Goal: Information Seeking & Learning: Learn about a topic

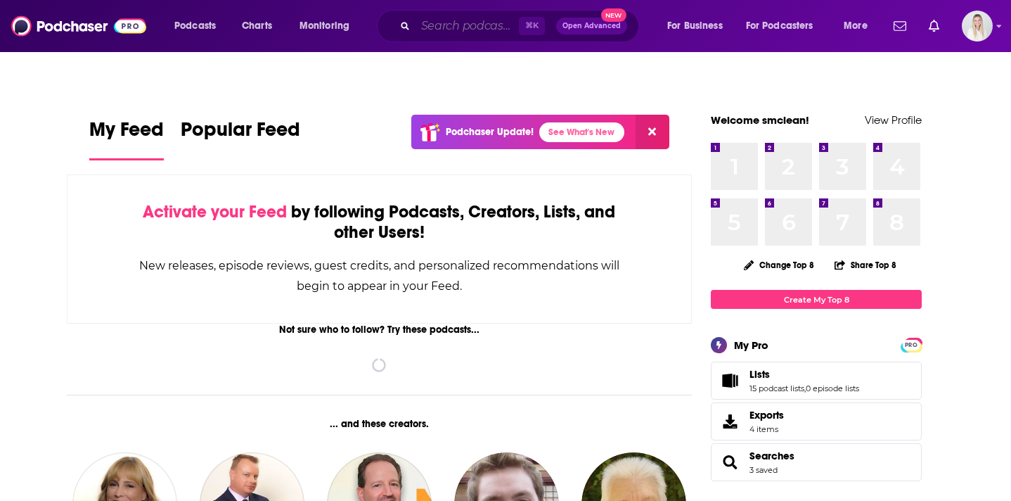
click at [477, 32] on input "Search podcasts, credits, & more..." at bounding box center [467, 26] width 103 height 23
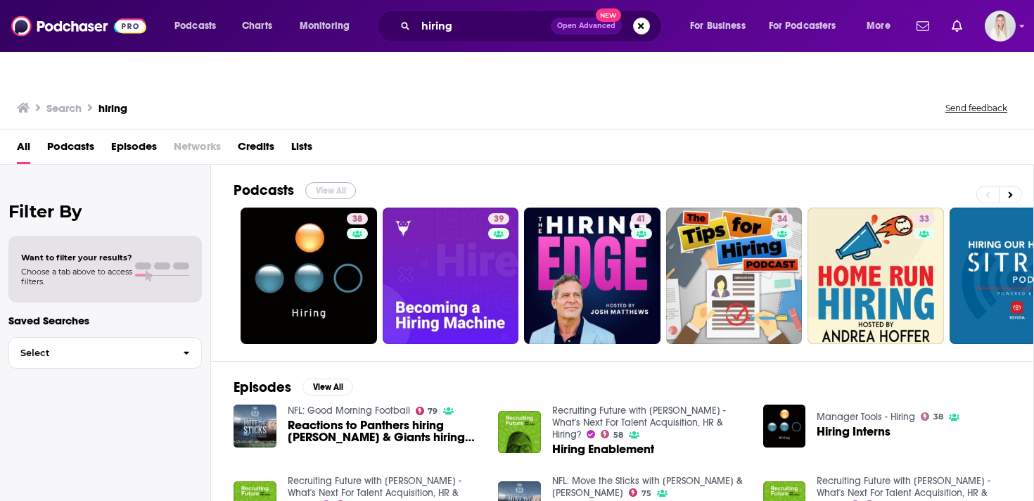
click at [333, 182] on button "View All" at bounding box center [330, 190] width 51 height 17
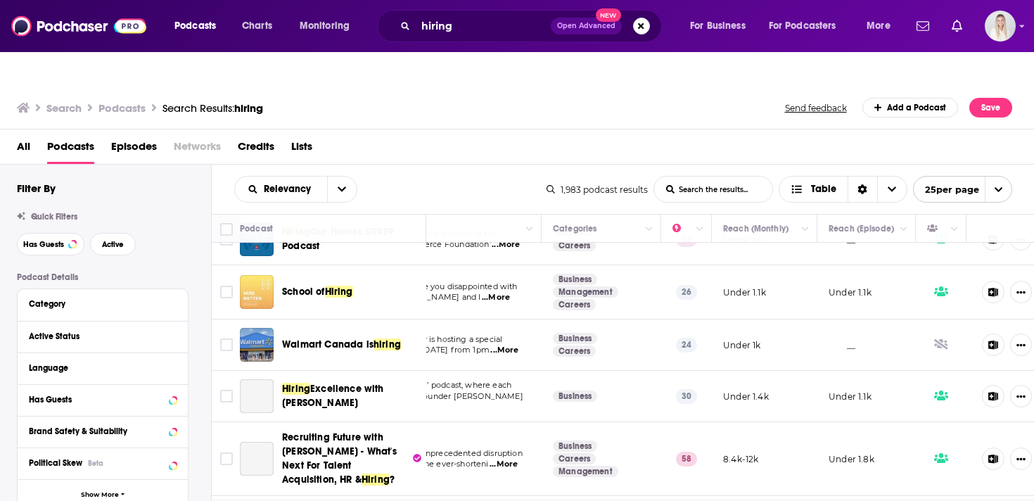
scroll to position [371, 145]
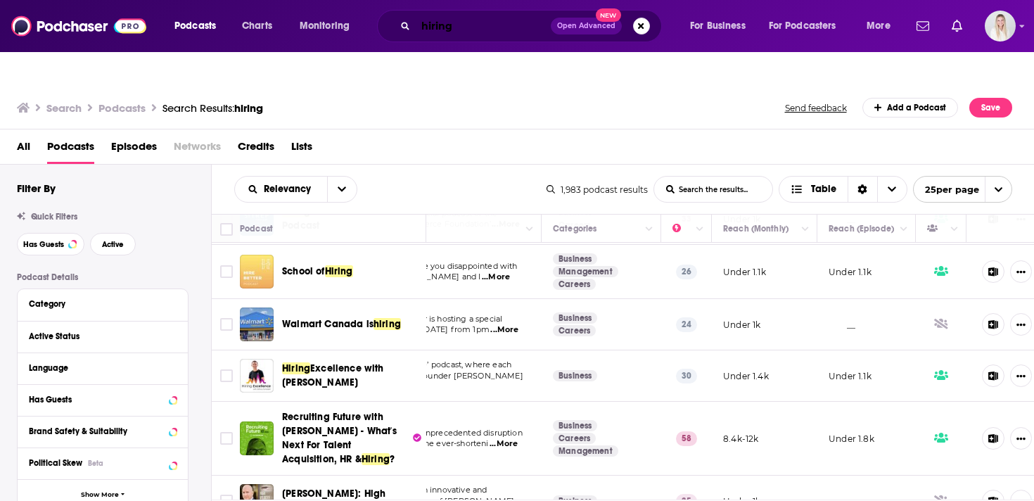
click at [445, 25] on input "hiring" at bounding box center [483, 26] width 135 height 23
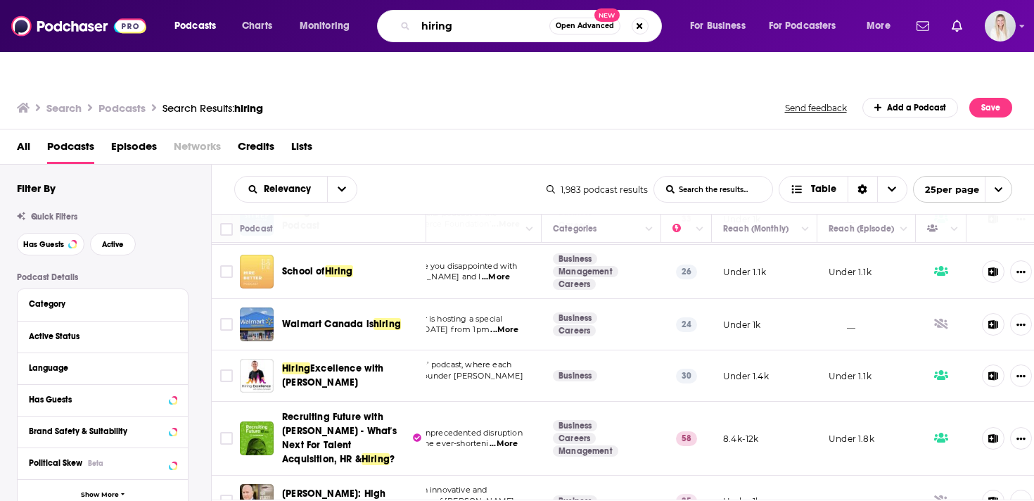
click at [445, 25] on input "hiring" at bounding box center [483, 26] width 134 height 23
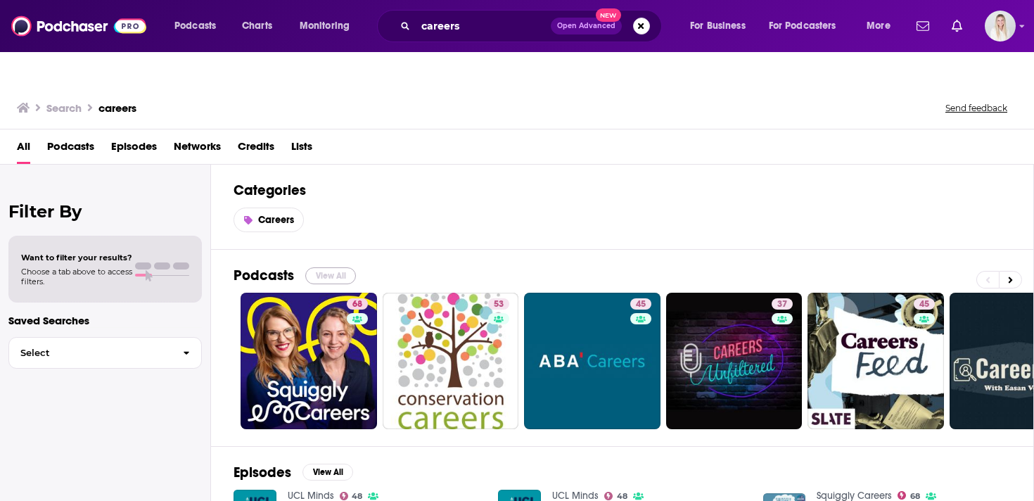
click at [338, 267] on button "View All" at bounding box center [330, 275] width 51 height 17
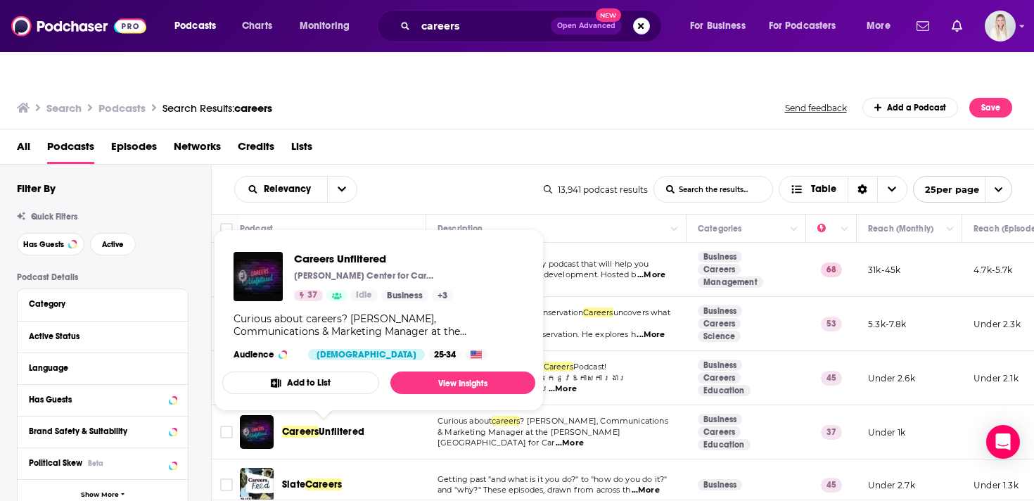
click at [502, 176] on div "Relevancy List Search Input Search the results... Table" at bounding box center [388, 189] width 309 height 27
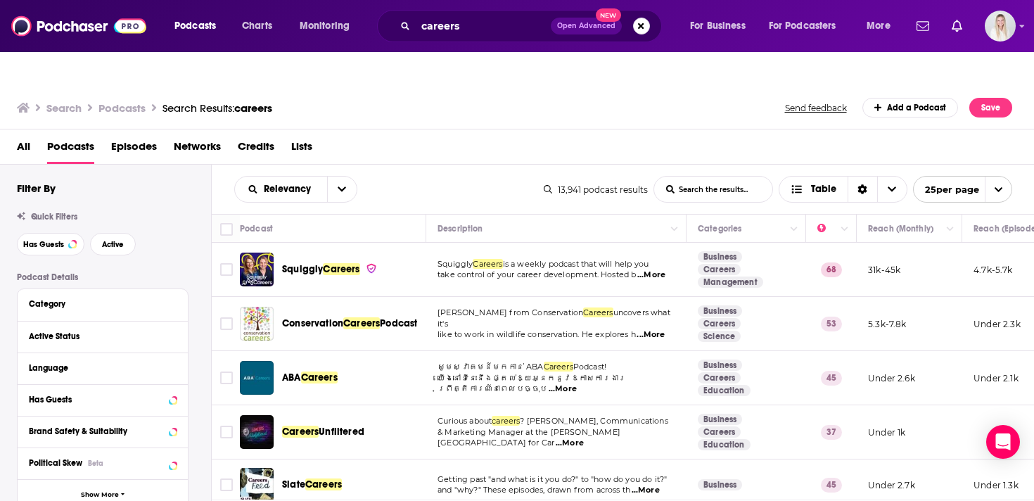
click at [657, 269] on span "...More" at bounding box center [651, 274] width 28 height 11
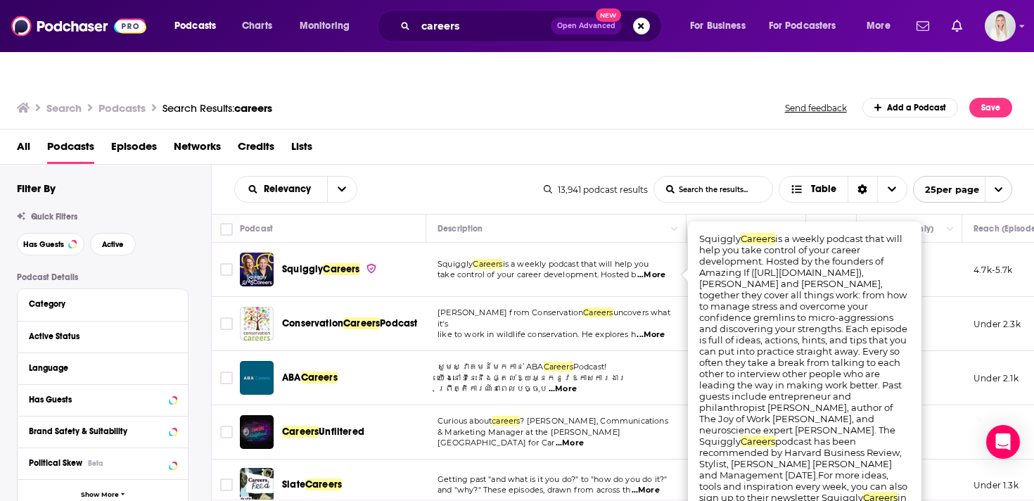
click at [657, 269] on span "...More" at bounding box center [651, 274] width 28 height 11
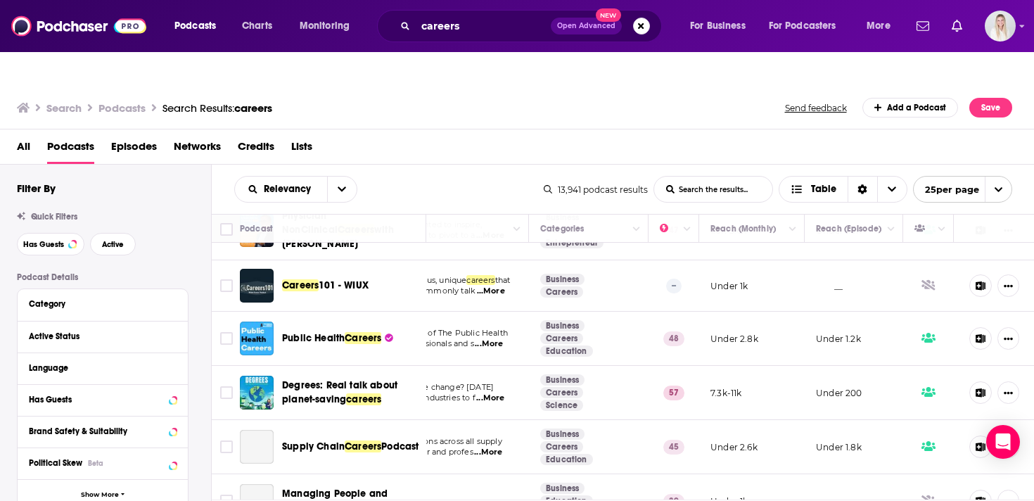
scroll to position [528, 158]
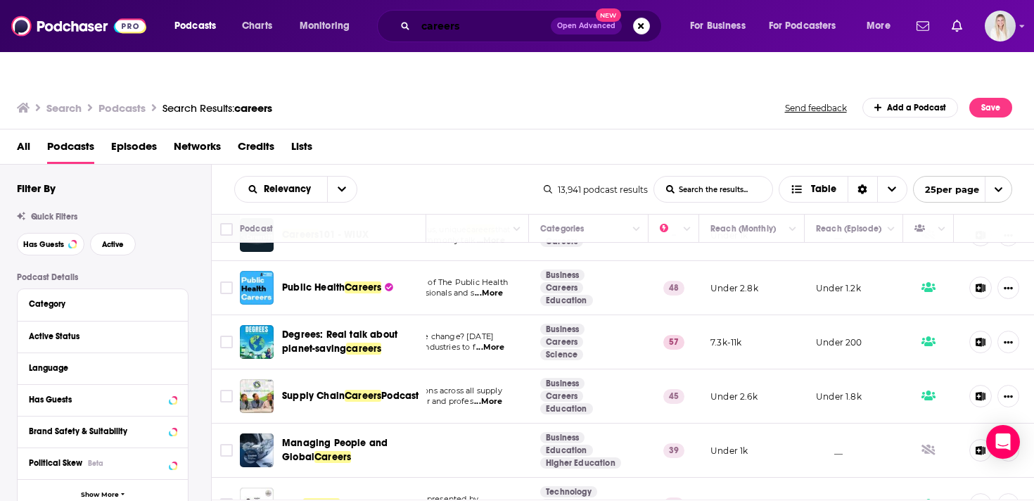
click at [474, 25] on input "careers" at bounding box center [483, 26] width 135 height 23
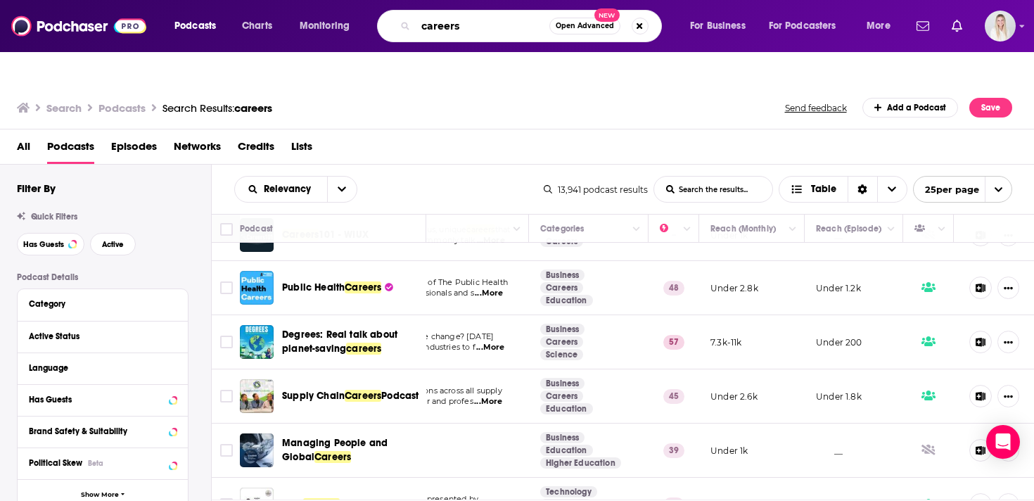
click at [474, 25] on input "careers" at bounding box center [483, 26] width 134 height 23
type input "leadership"
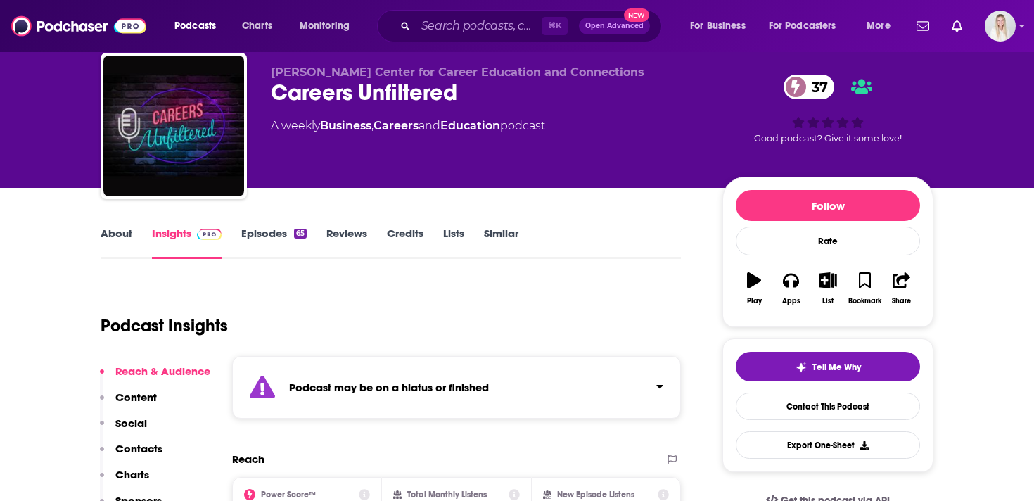
scroll to position [89, 0]
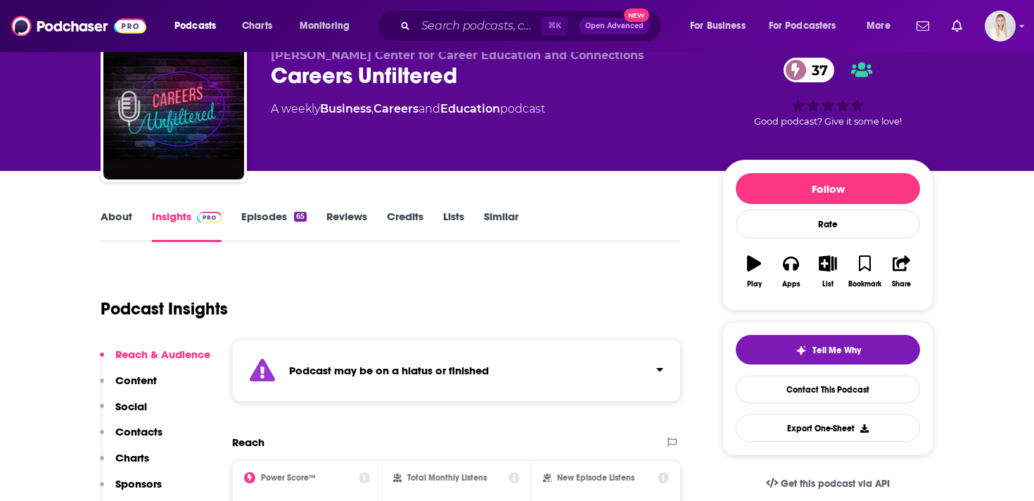
click at [256, 210] on link "Episodes 65" at bounding box center [273, 226] width 65 height 32
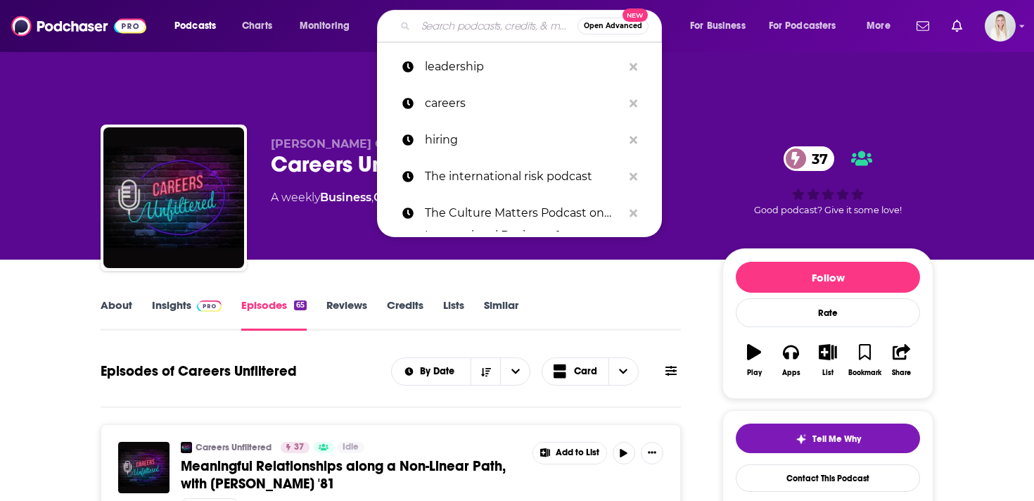
click at [487, 22] on input "Search podcasts, credits, & more..." at bounding box center [497, 26] width 162 height 23
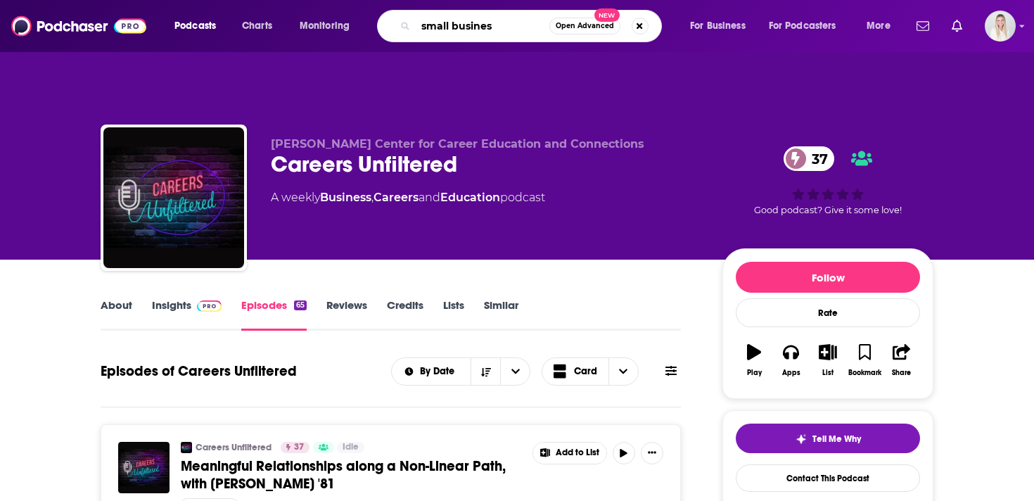
type input "small business"
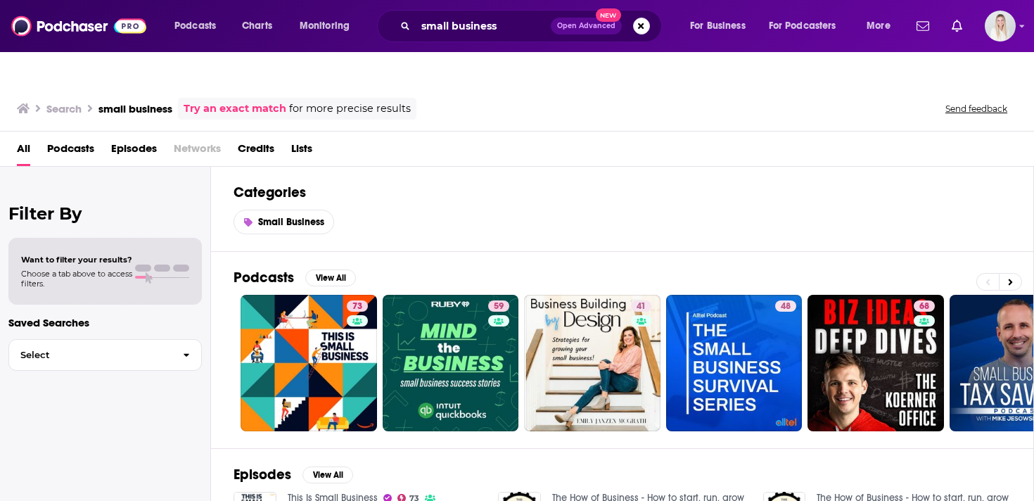
scroll to position [55, 0]
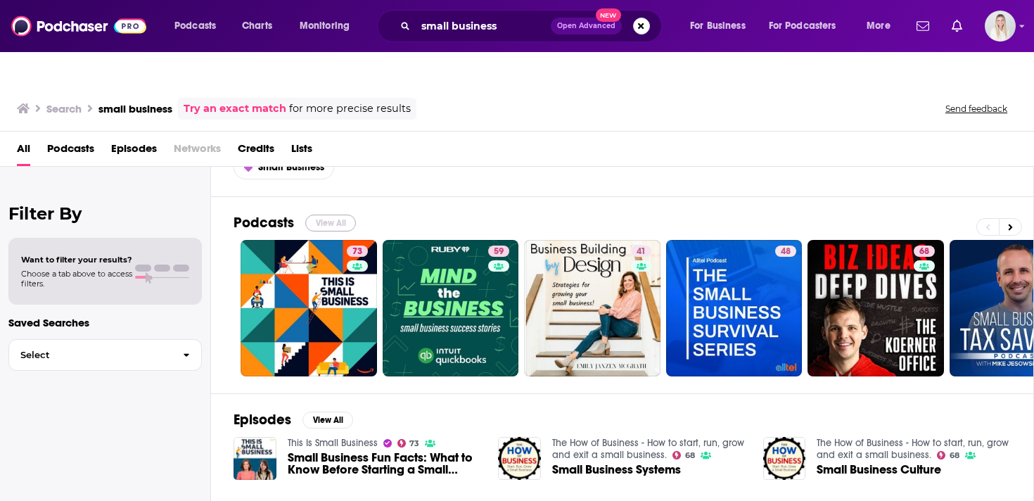
click at [335, 214] on button "View All" at bounding box center [330, 222] width 51 height 17
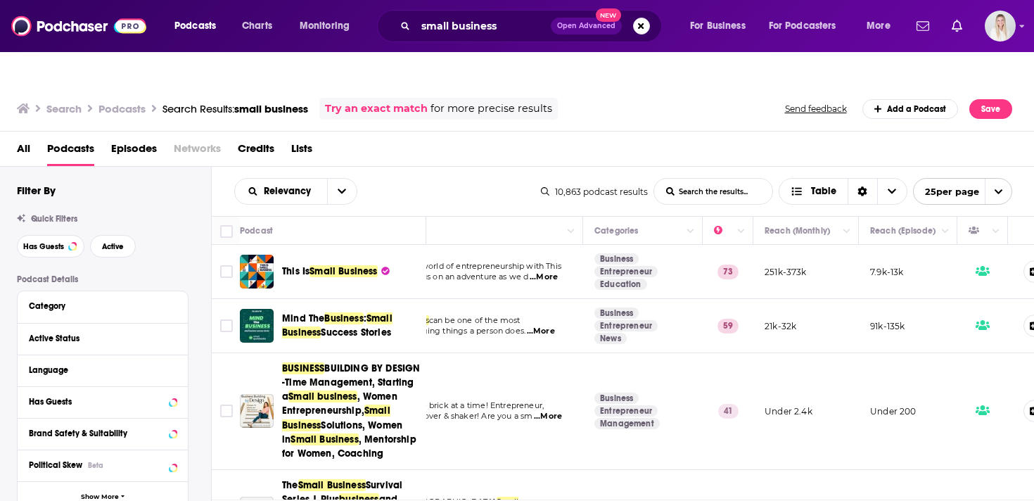
scroll to position [0, 158]
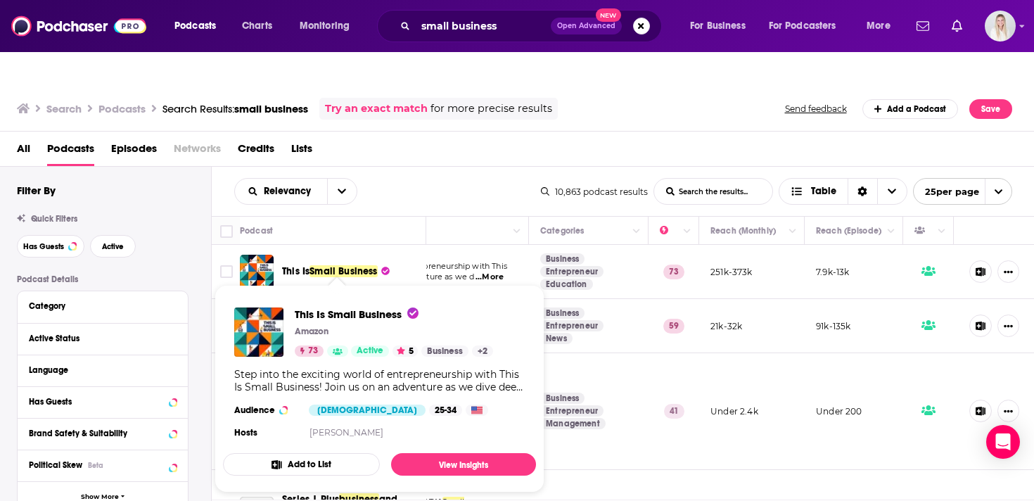
click at [463, 178] on div "Relevancy List Search Input Search the results... Table" at bounding box center [387, 191] width 307 height 27
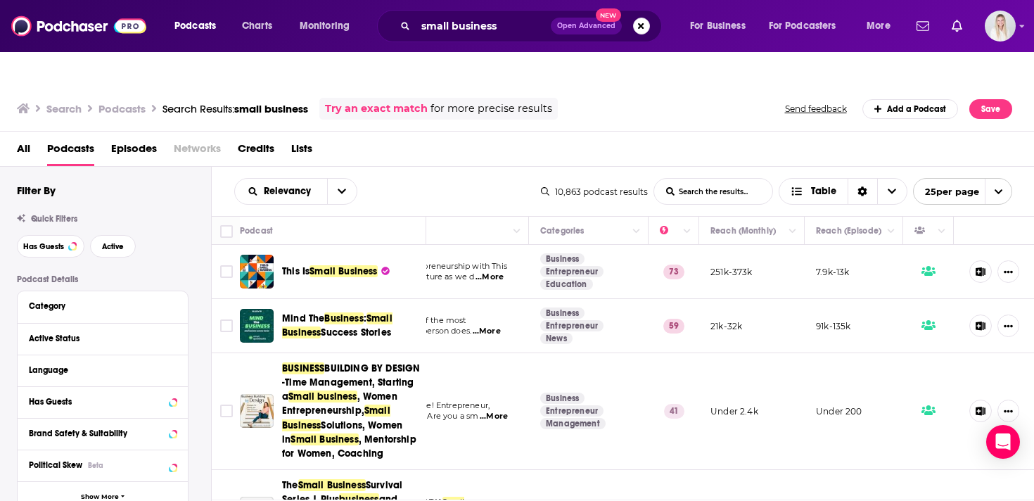
click at [463, 178] on div "Relevancy List Search Input Search the results... Table" at bounding box center [387, 191] width 307 height 27
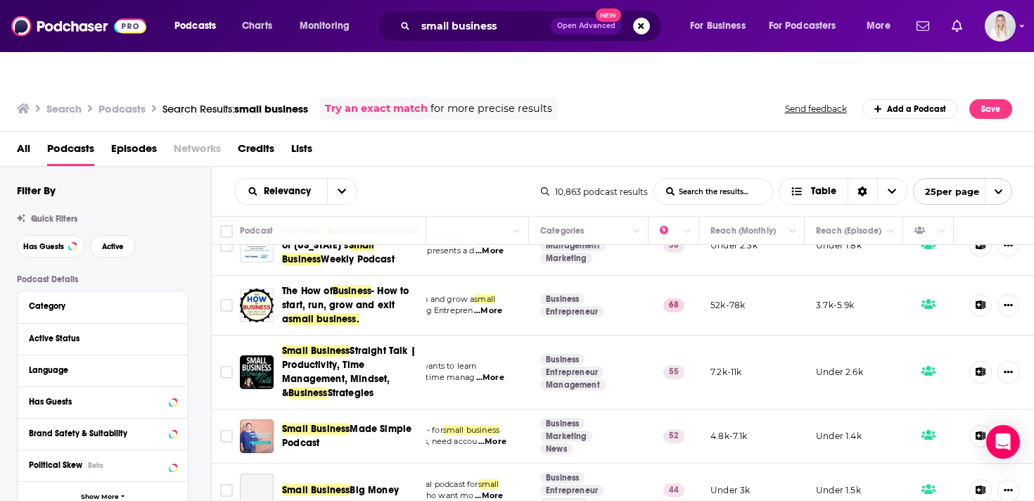
scroll to position [474, 158]
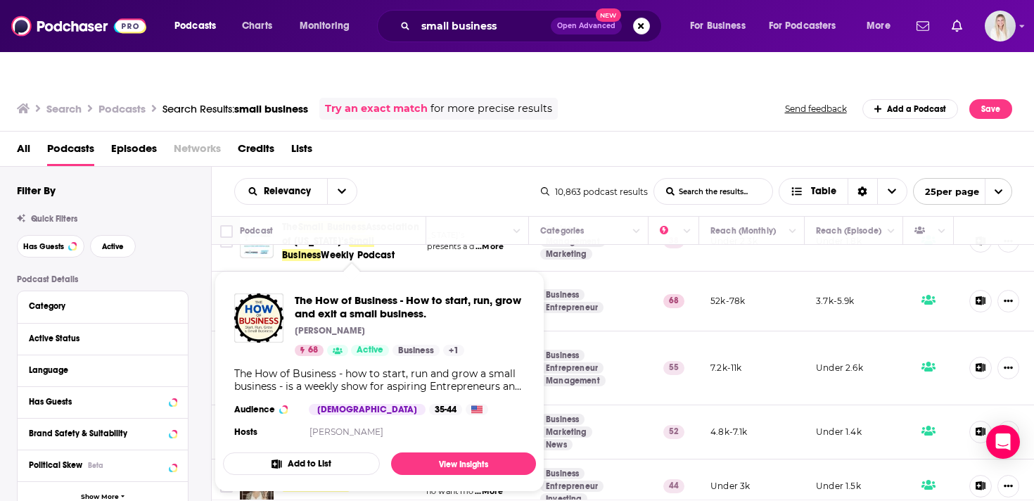
click at [461, 178] on div "Relevancy List Search Input Search the results... Table" at bounding box center [387, 191] width 307 height 27
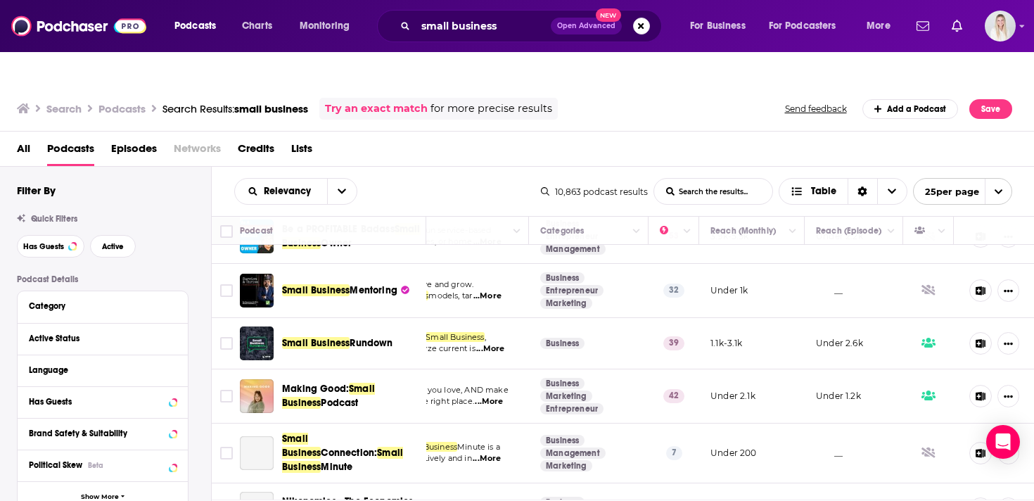
scroll to position [1271, 158]
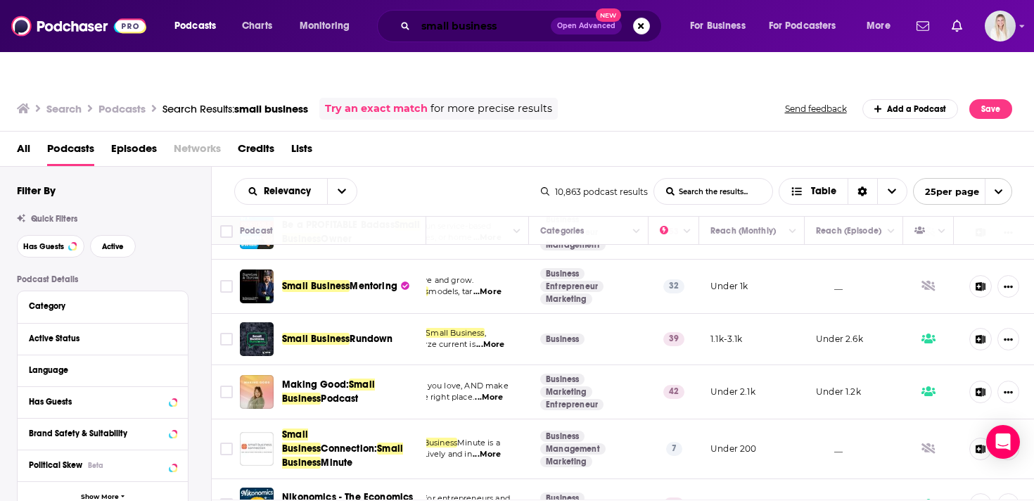
click at [457, 25] on input "small business" at bounding box center [483, 26] width 135 height 23
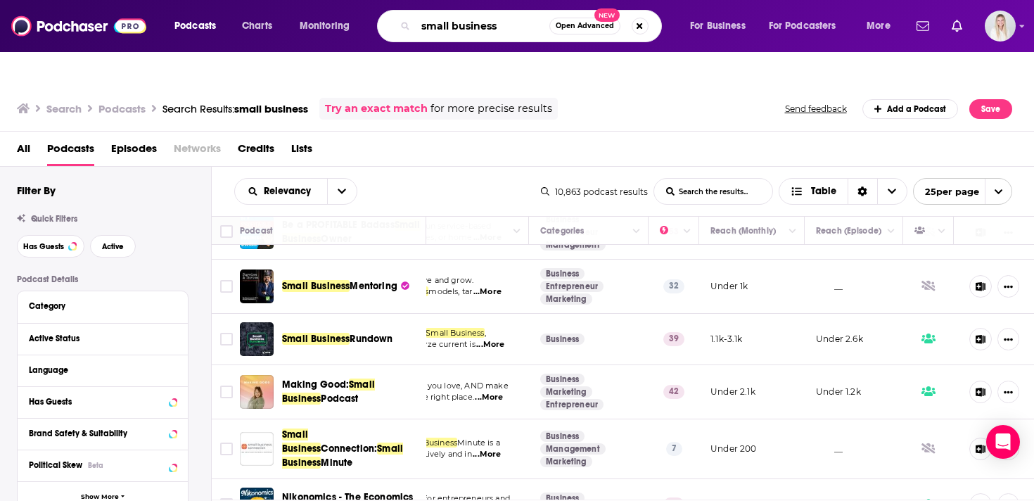
click at [457, 25] on input "small business" at bounding box center [483, 26] width 134 height 23
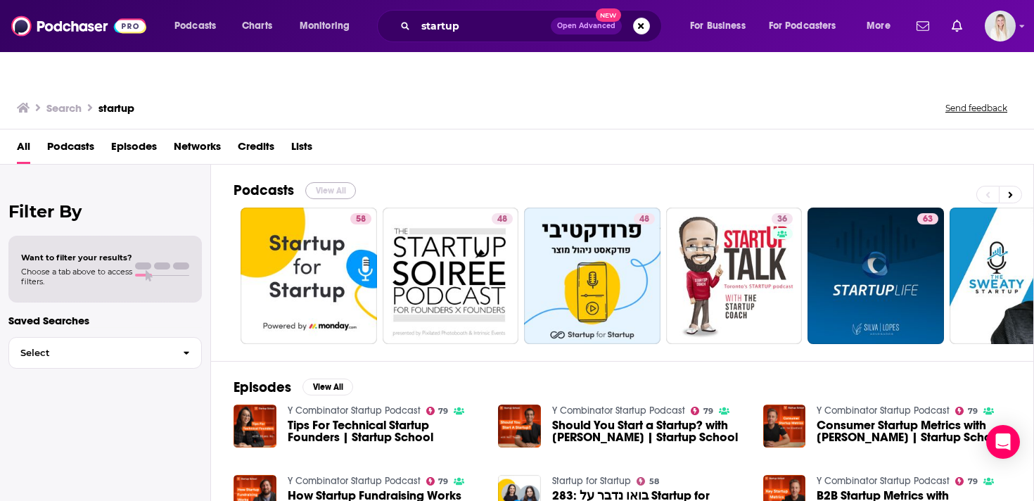
click at [322, 182] on button "View All" at bounding box center [330, 190] width 51 height 17
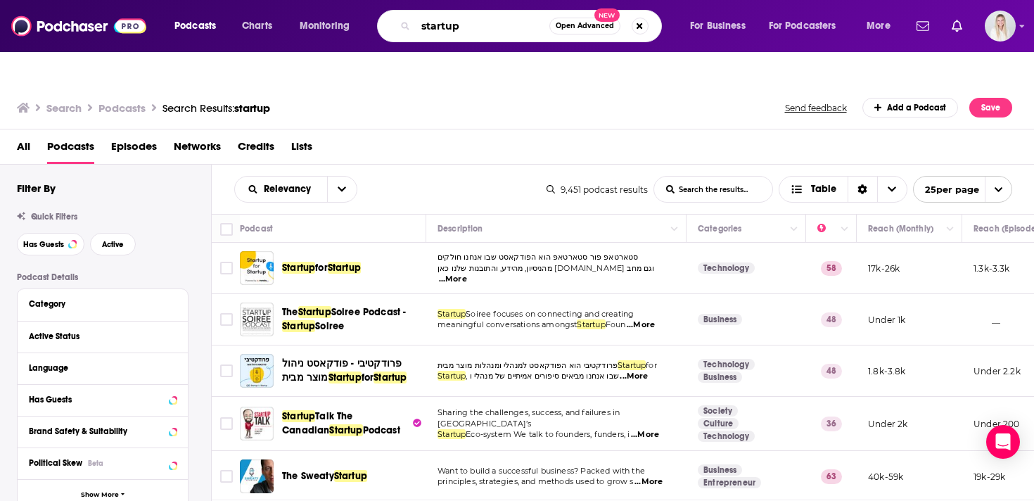
click at [438, 21] on input "startup" at bounding box center [483, 26] width 134 height 23
type input "this is small business"
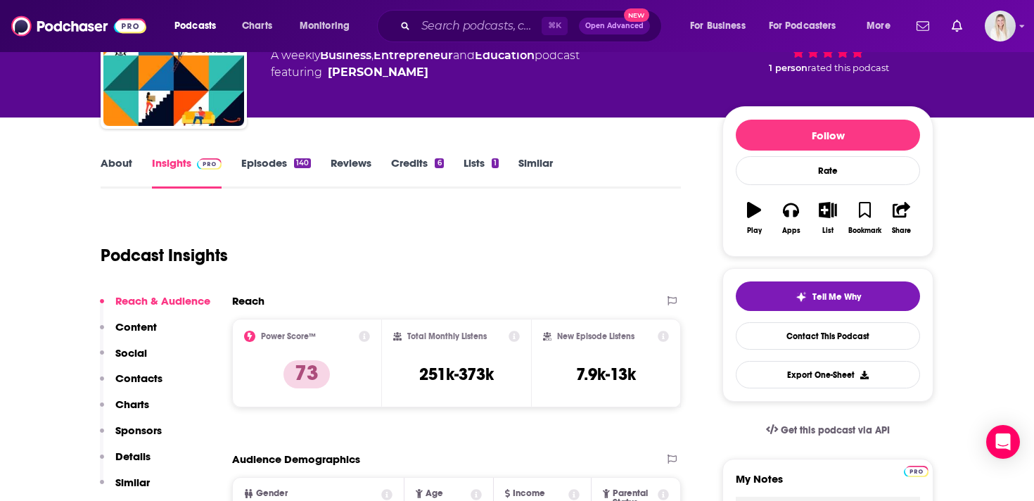
scroll to position [131, 0]
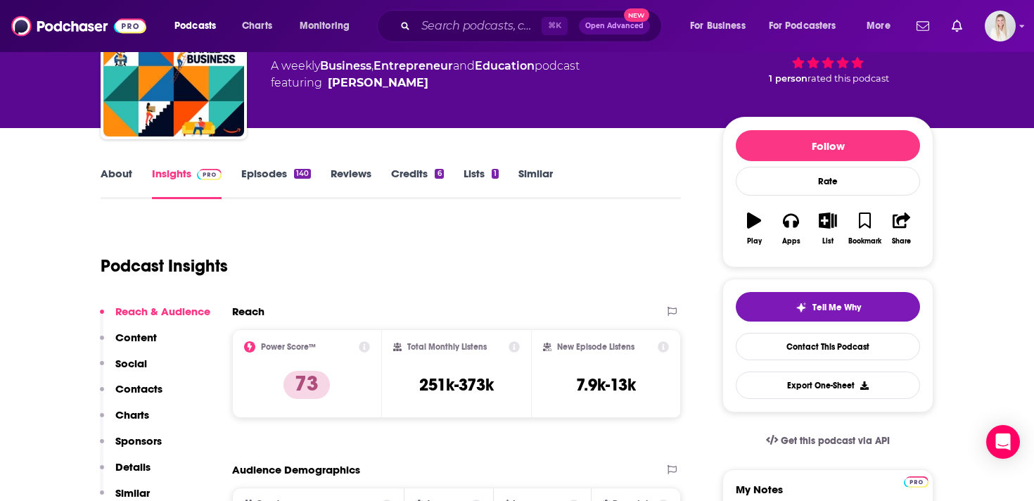
click at [130, 167] on link "About" at bounding box center [117, 183] width 32 height 32
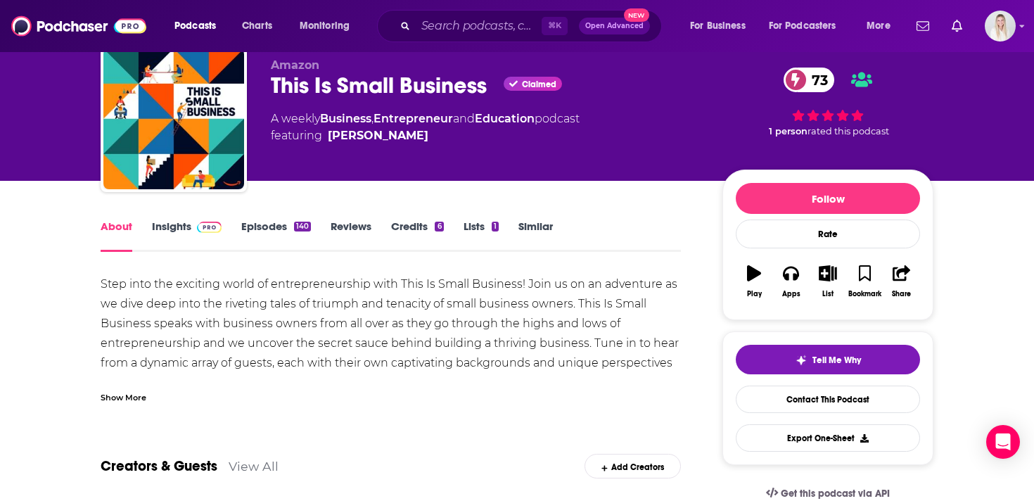
scroll to position [83, 0]
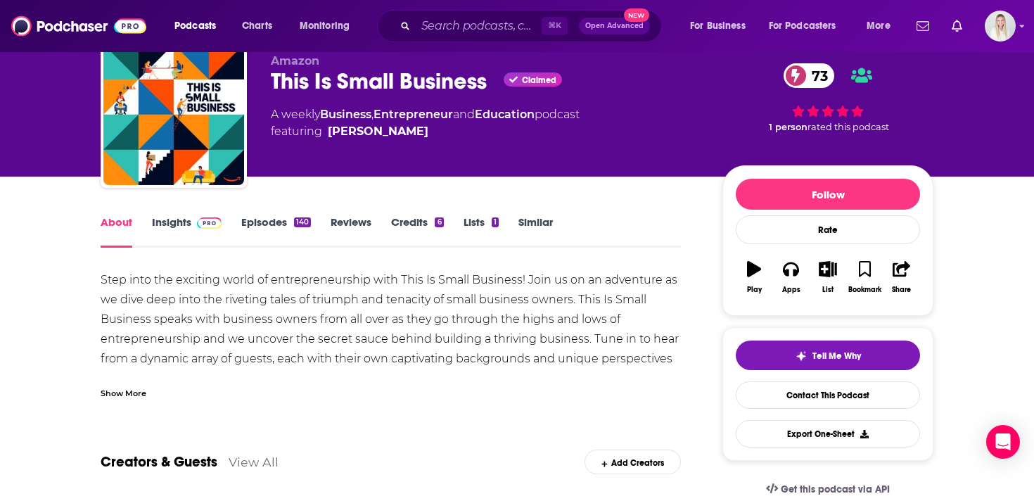
click at [117, 385] on div "Show More" at bounding box center [124, 391] width 46 height 13
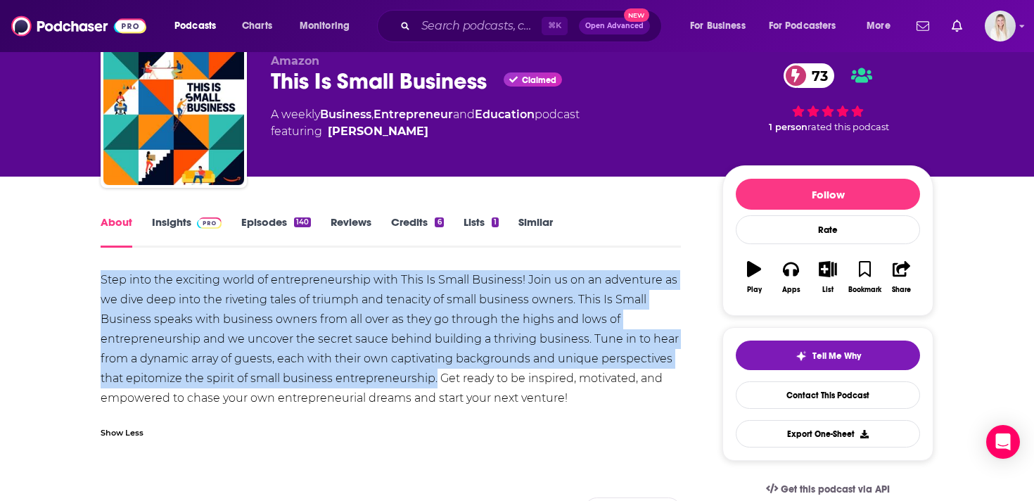
drag, startPoint x: 436, startPoint y: 349, endPoint x: 102, endPoint y: 251, distance: 348.2
click at [102, 270] on div "Step into the exciting world of entrepreneurship with This Is Small Business! J…" at bounding box center [391, 339] width 580 height 138
copy div "Step into the exciting world of entrepreneurship with This Is Small Business! J…"
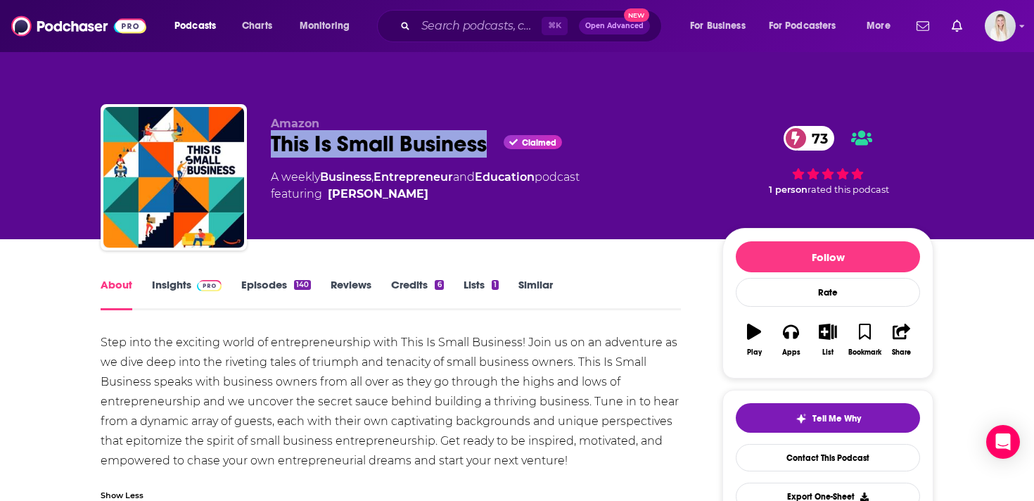
drag, startPoint x: 270, startPoint y: 112, endPoint x: 487, endPoint y: 113, distance: 217.3
click at [487, 130] on div "This Is Small Business Claimed 73" at bounding box center [485, 143] width 429 height 27
copy h1 "This Is Small Business"
click at [188, 278] on link "Insights" at bounding box center [187, 294] width 70 height 32
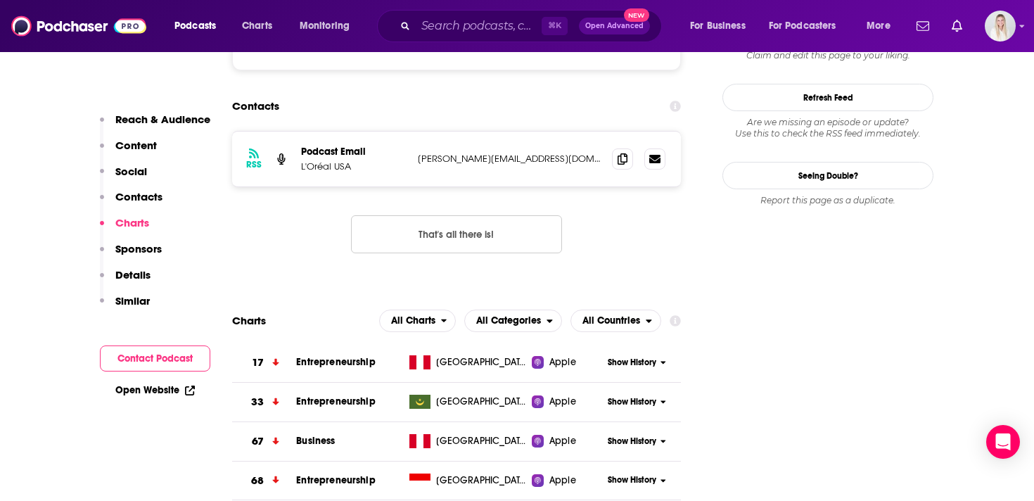
scroll to position [1064, 0]
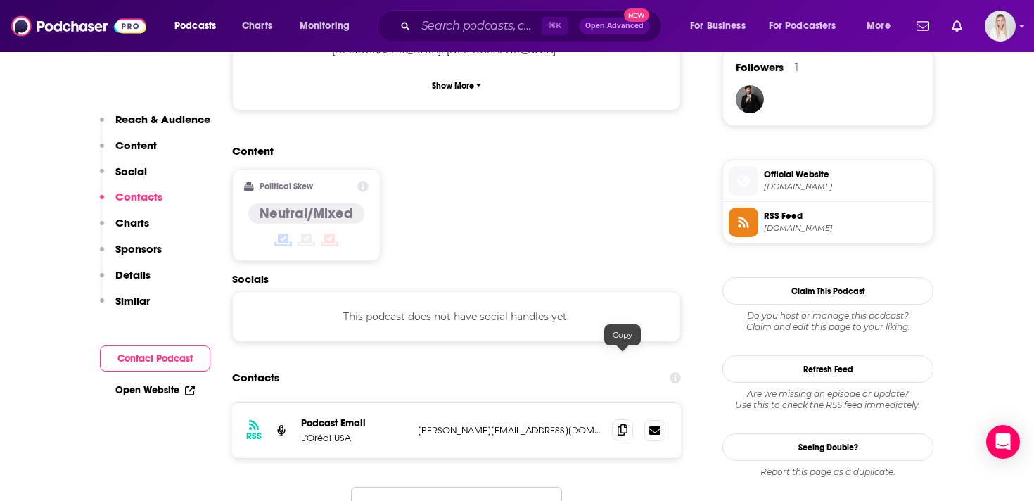
click at [619, 424] on icon at bounding box center [622, 429] width 10 height 11
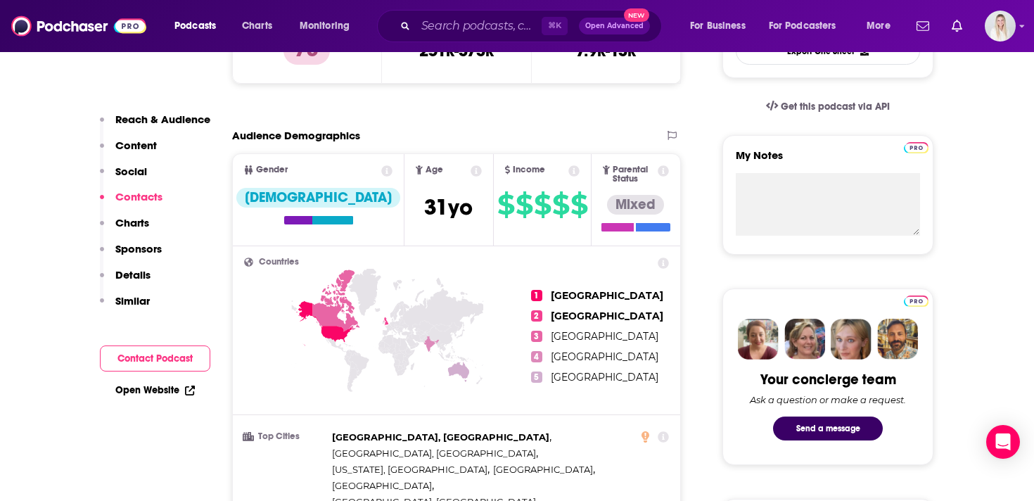
scroll to position [0, 0]
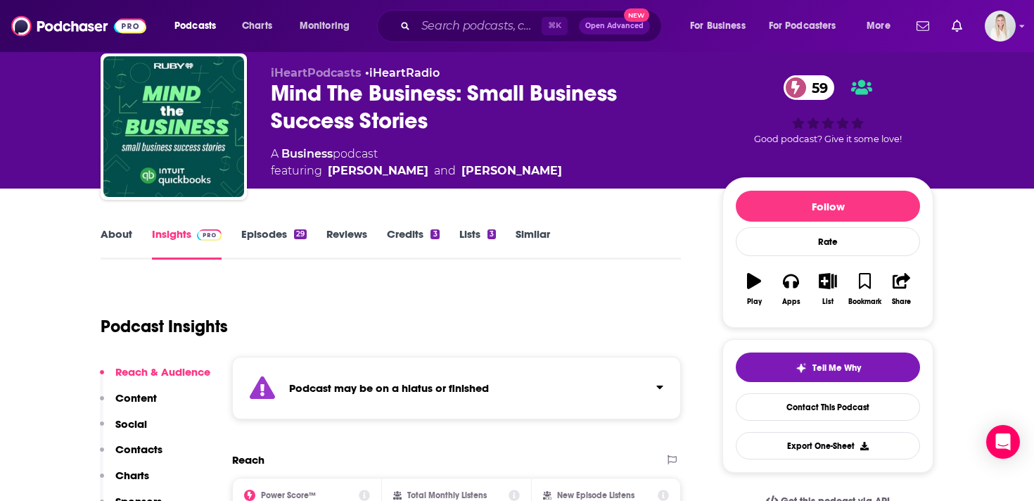
scroll to position [110, 0]
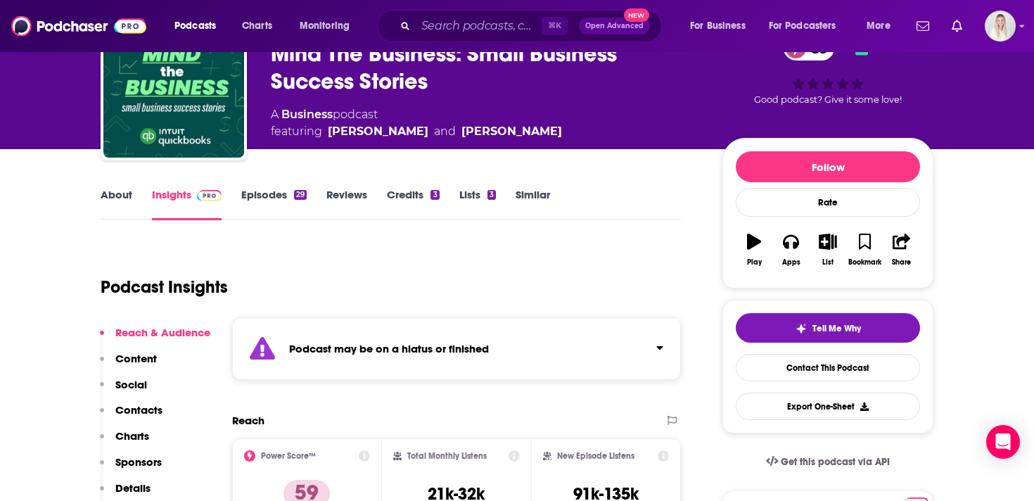
click at [274, 188] on link "Episodes 29" at bounding box center [273, 204] width 65 height 32
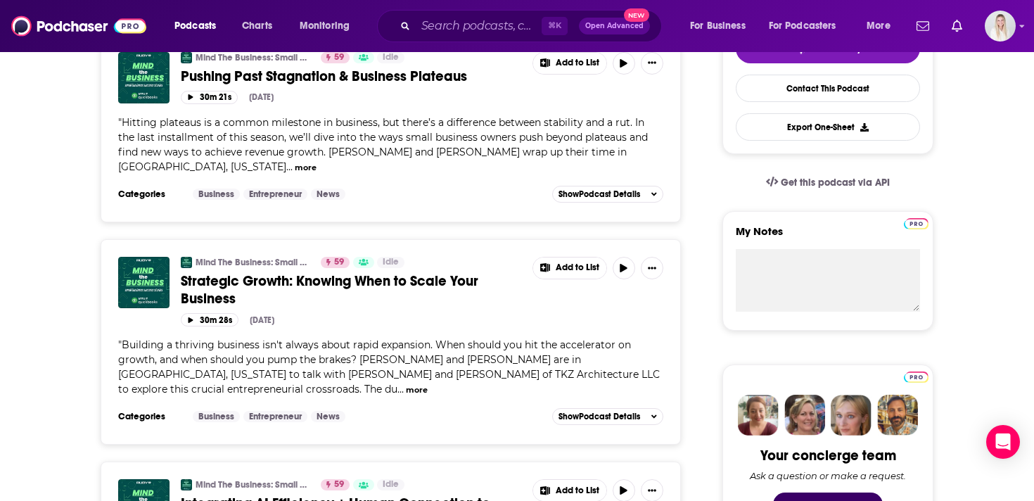
scroll to position [529, 0]
